Goal: Navigation & Orientation: Find specific page/section

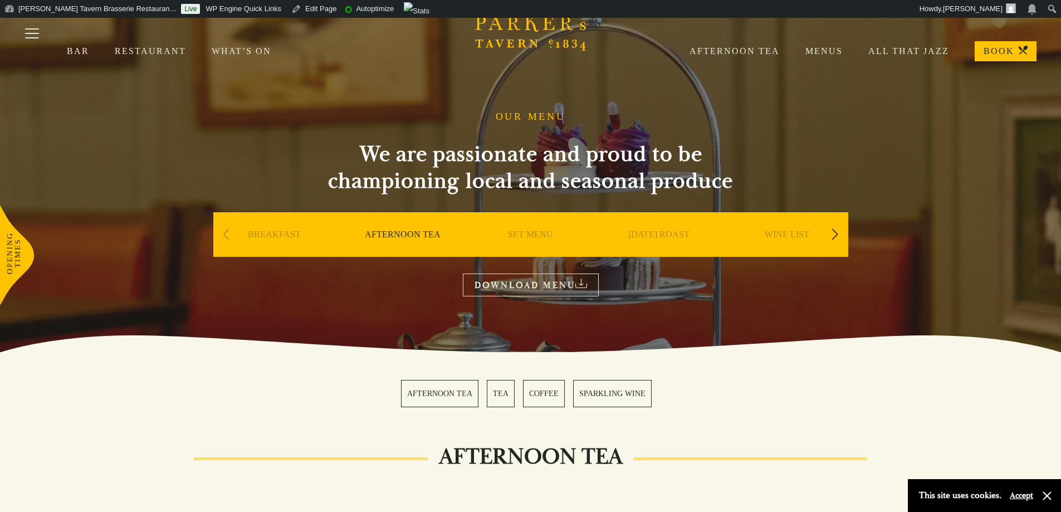
scroll to position [111, 0]
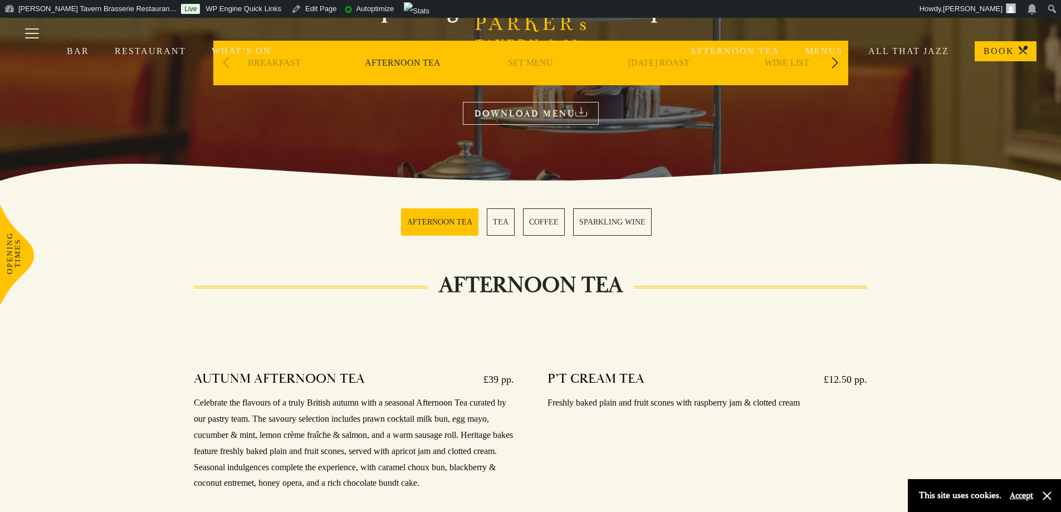
scroll to position [56, 0]
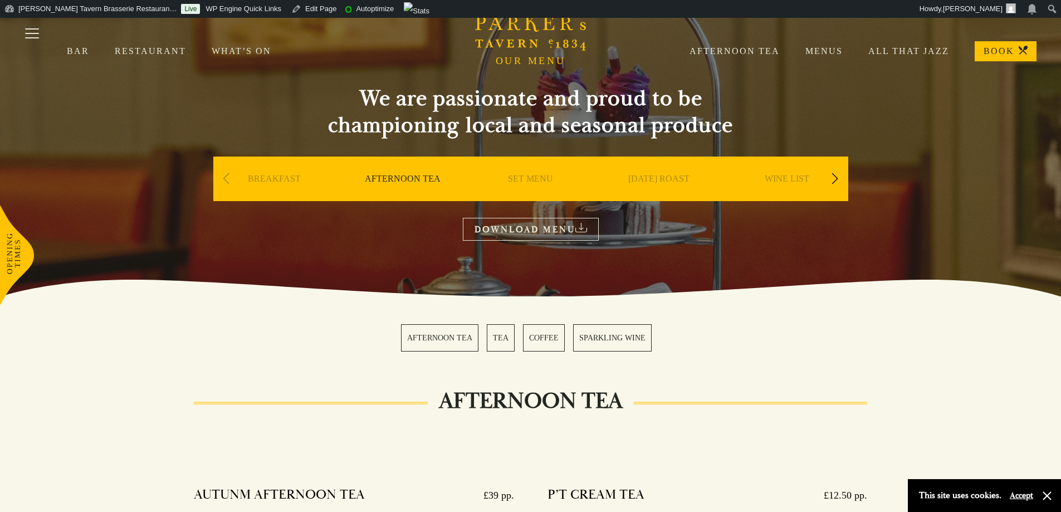
click at [530, 175] on link "SET MENU" at bounding box center [530, 195] width 45 height 45
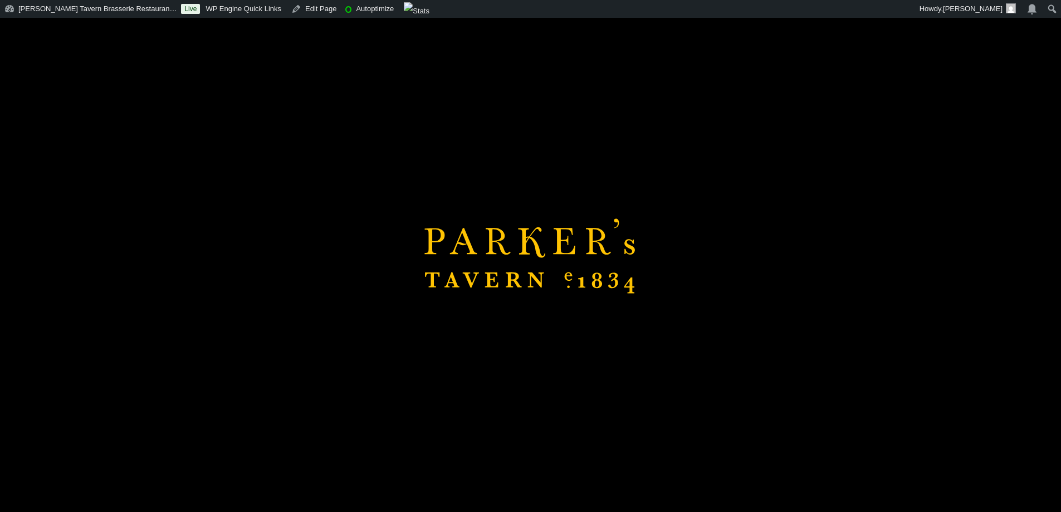
scroll to position [334, 0]
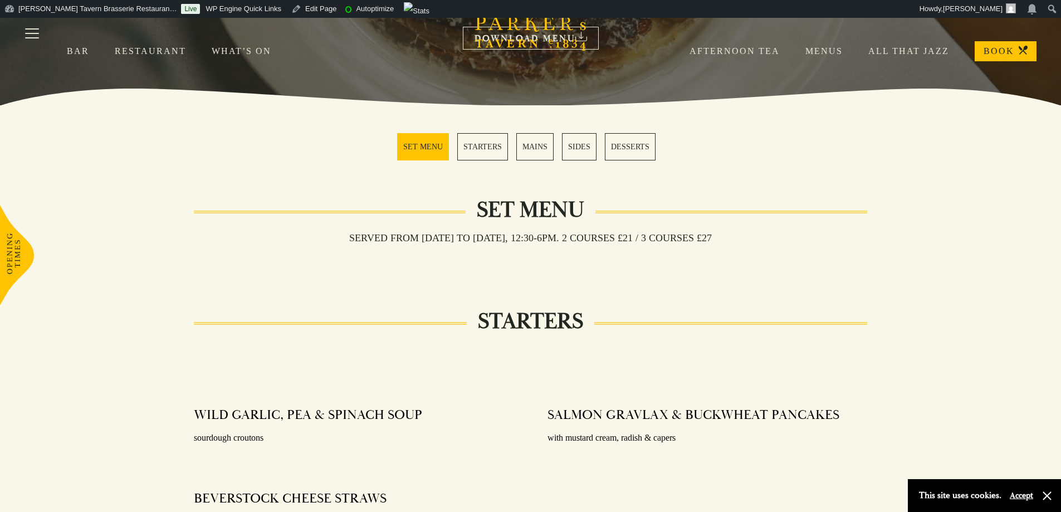
scroll to position [111, 0]
